Goal: Find specific page/section: Find specific page/section

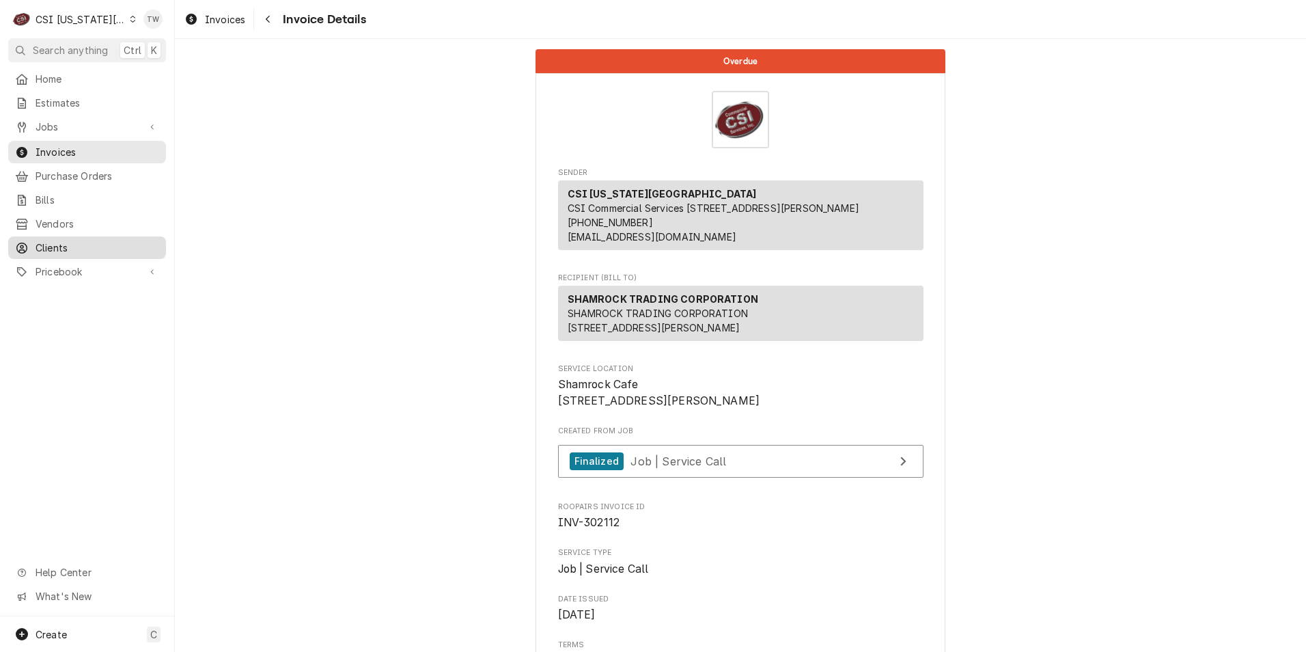
click at [62, 243] on span "Clients" at bounding box center [98, 247] width 124 height 14
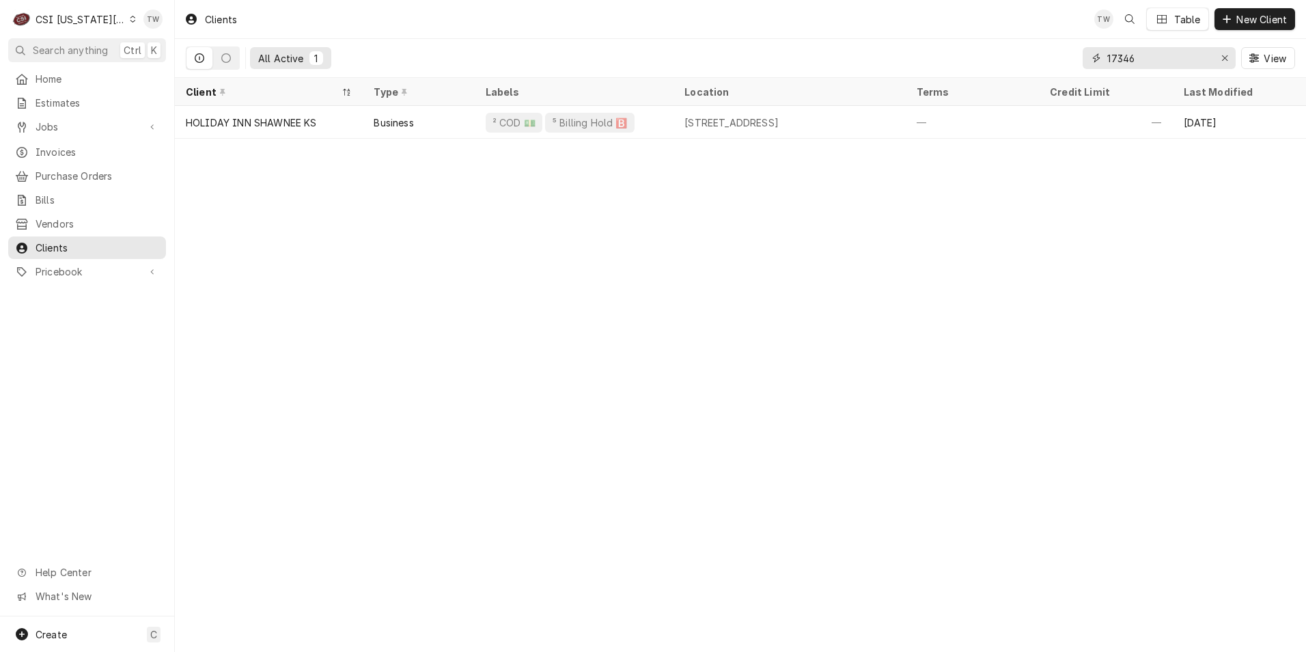
drag, startPoint x: 1154, startPoint y: 62, endPoint x: 1013, endPoint y: 64, distance: 140.7
click at [1018, 61] on div "All Active 1 17346 View" at bounding box center [740, 58] width 1109 height 38
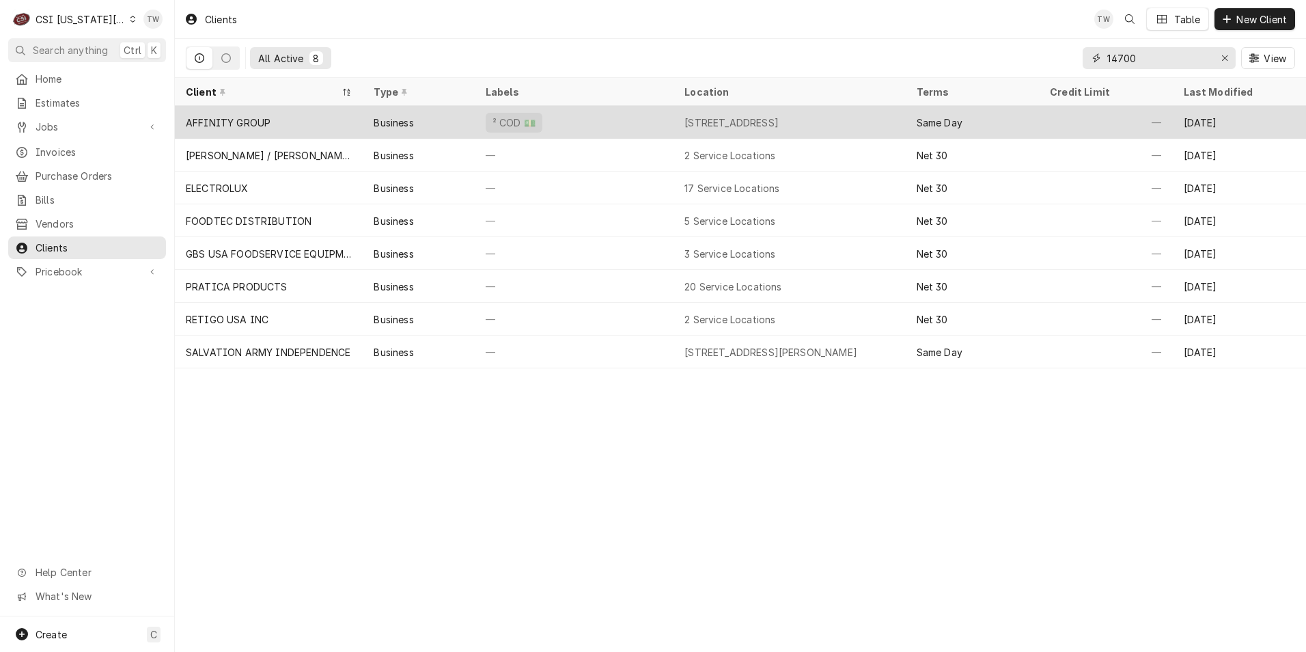
type input "14700"
click at [555, 130] on div "² COD 💵" at bounding box center [574, 122] width 199 height 33
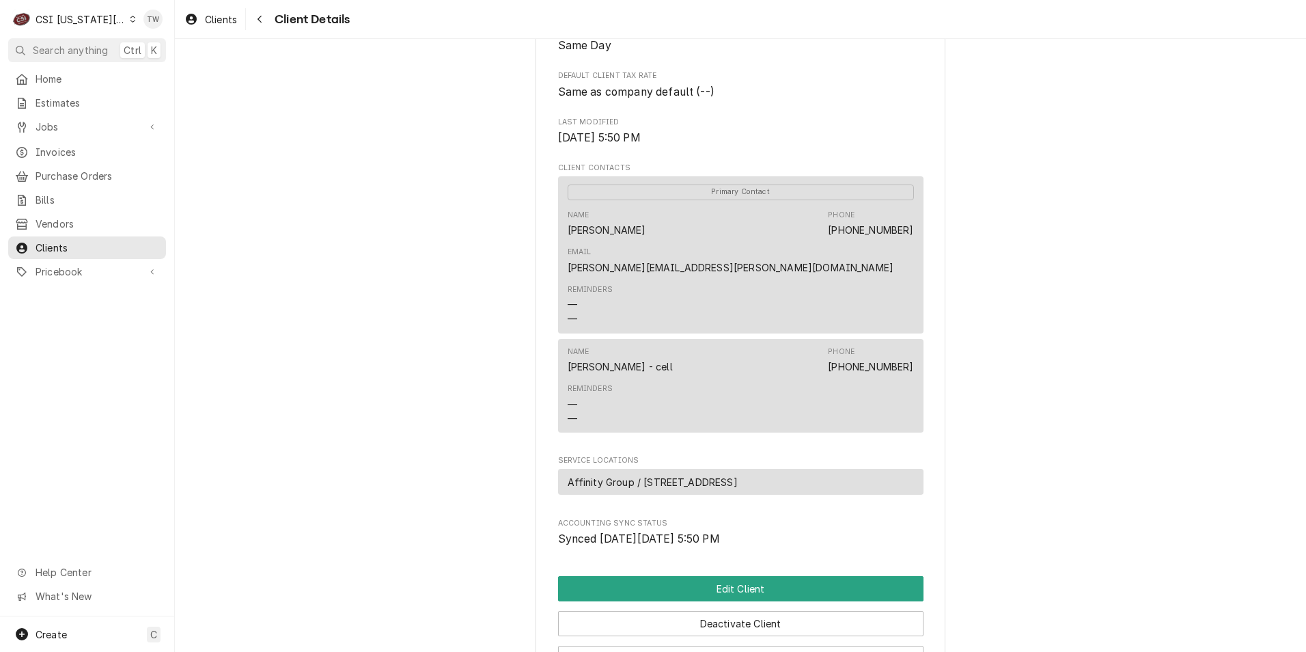
scroll to position [544, 0]
